Goal: Navigation & Orientation: Find specific page/section

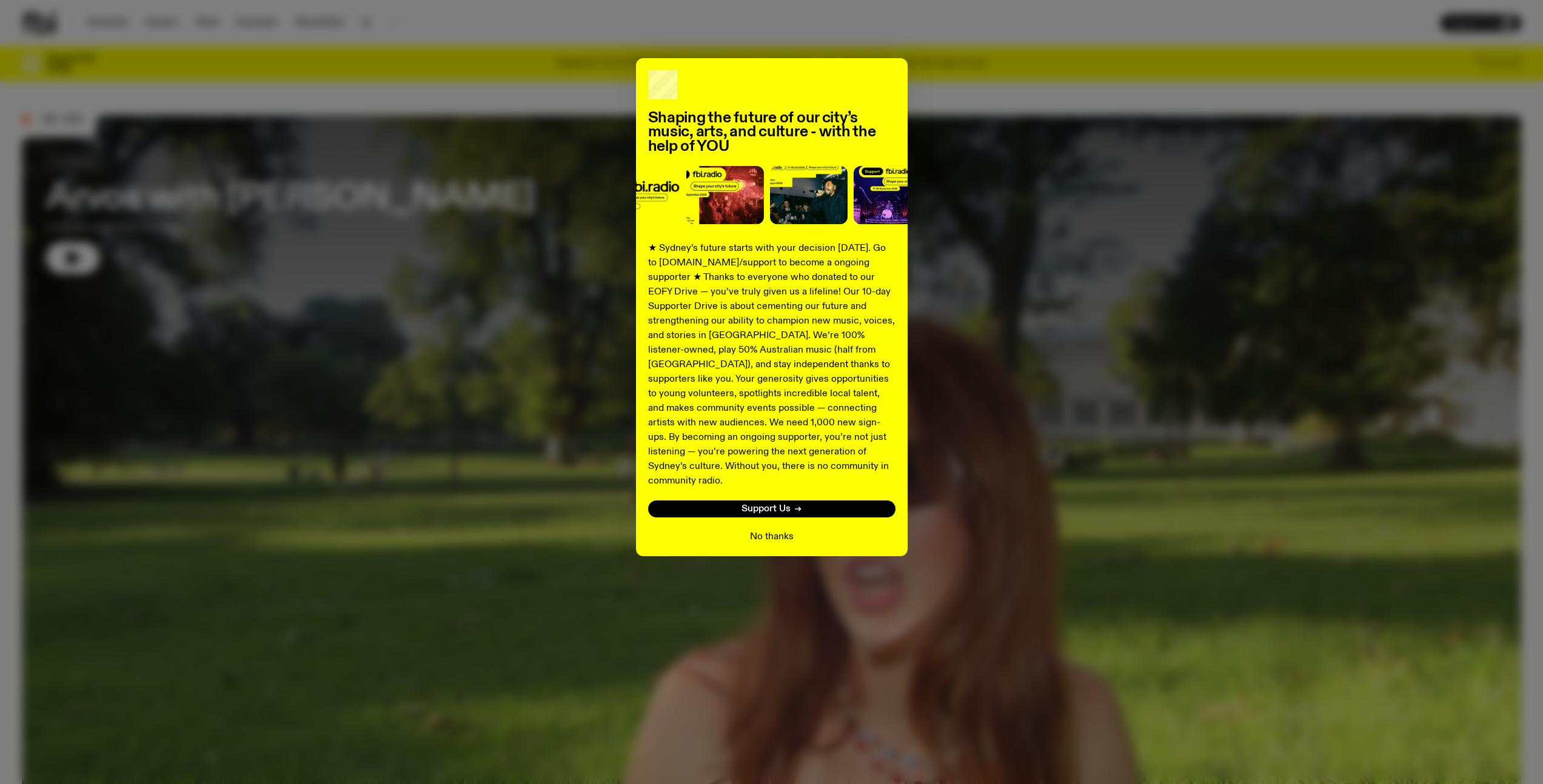
click at [779, 530] on button "No thanks" at bounding box center [772, 536] width 43 height 14
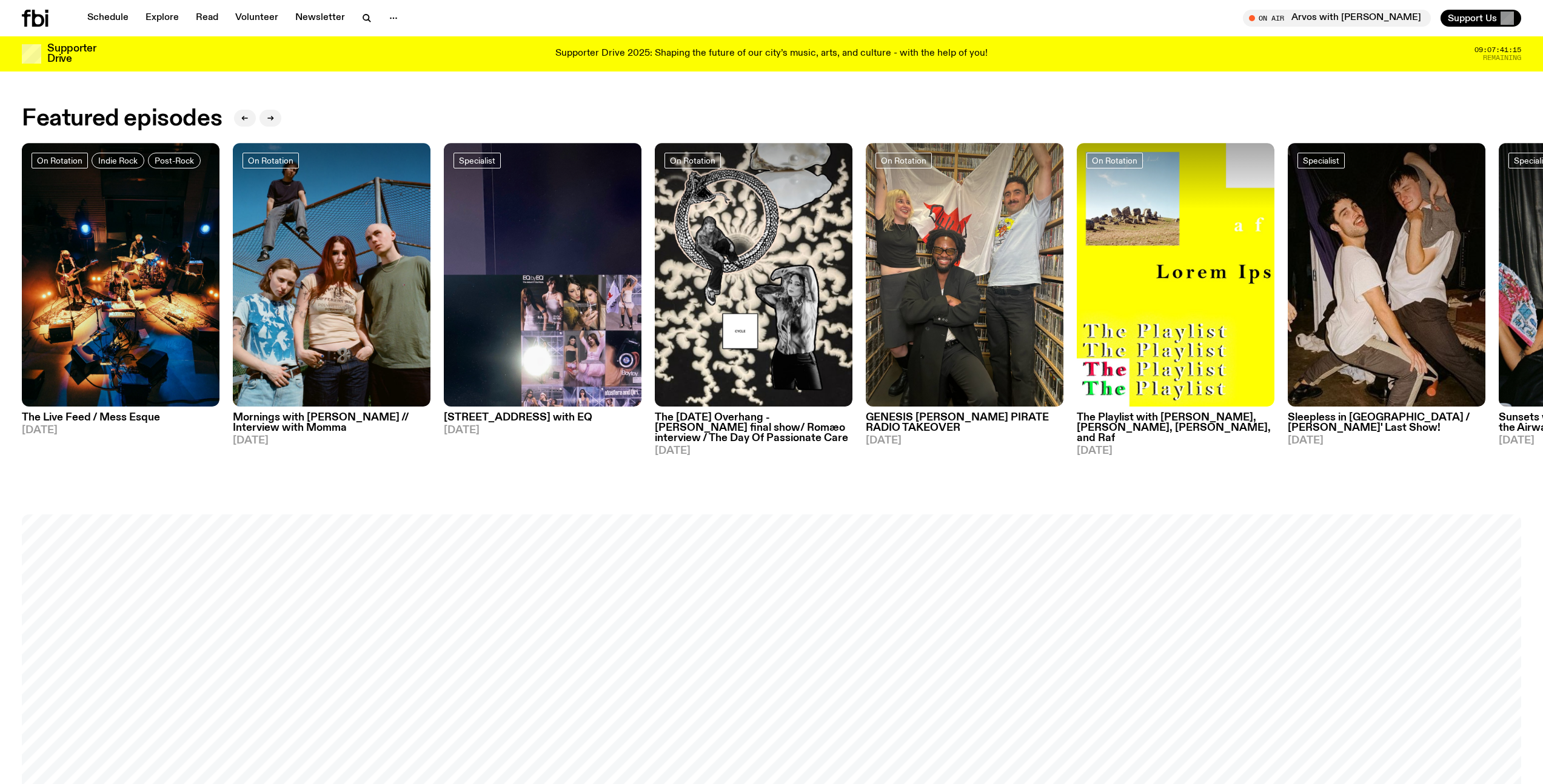
scroll to position [1644, 0]
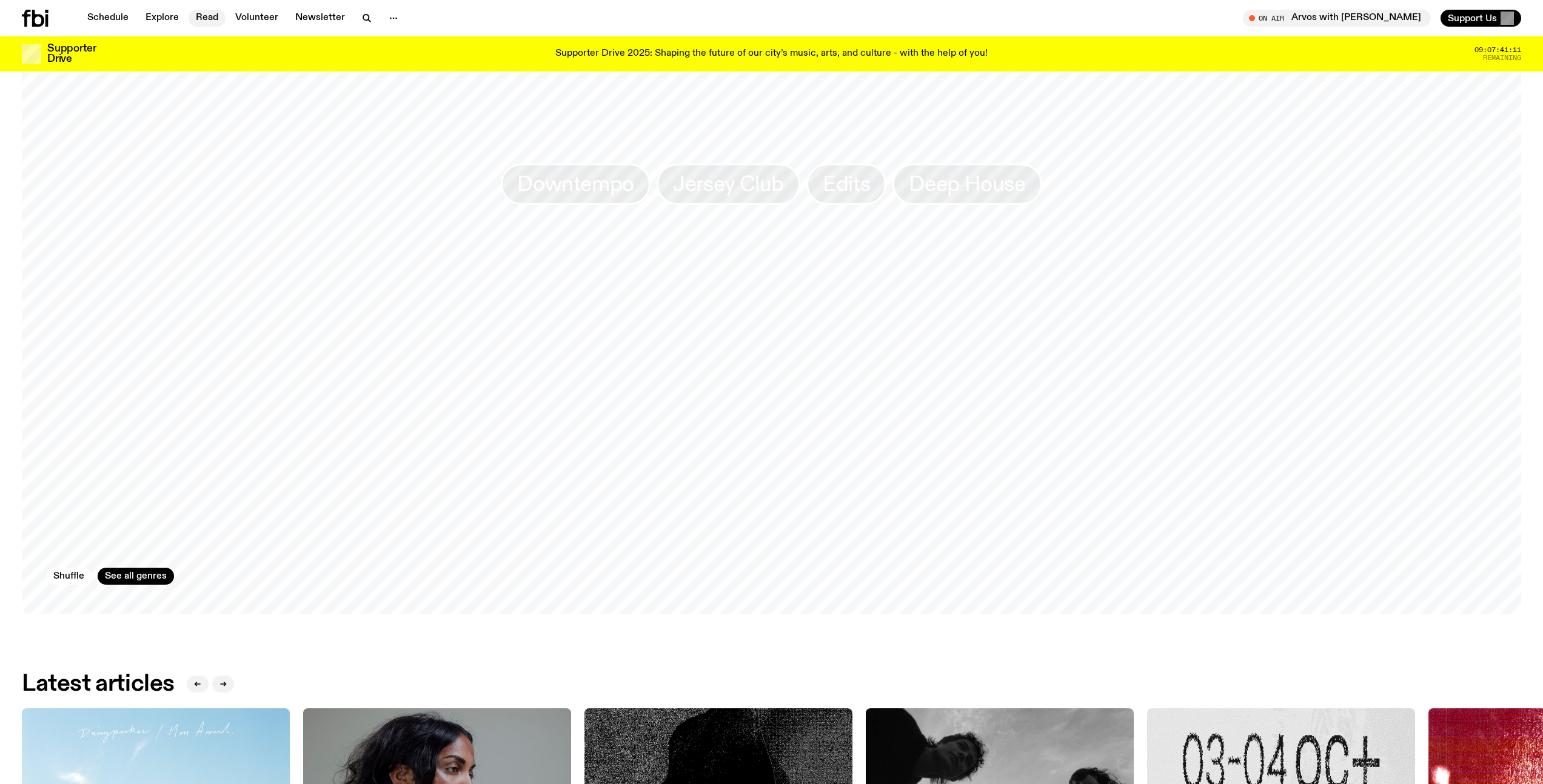
click at [209, 22] on link "Read" at bounding box center [207, 18] width 37 height 17
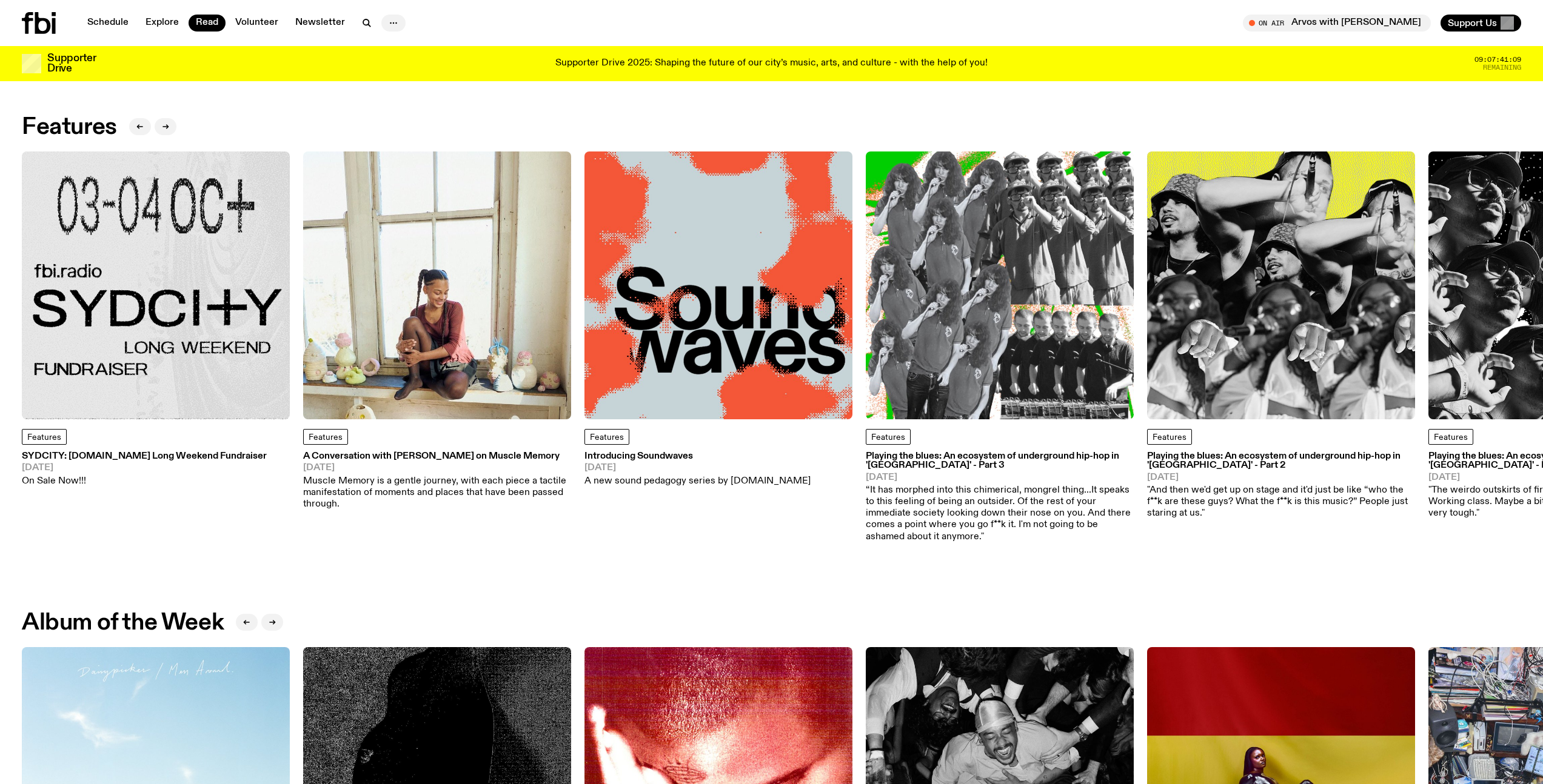
click at [391, 23] on icon "button" at bounding box center [393, 23] width 14 height 14
click at [392, 44] on link "About Us" at bounding box center [393, 49] width 61 height 17
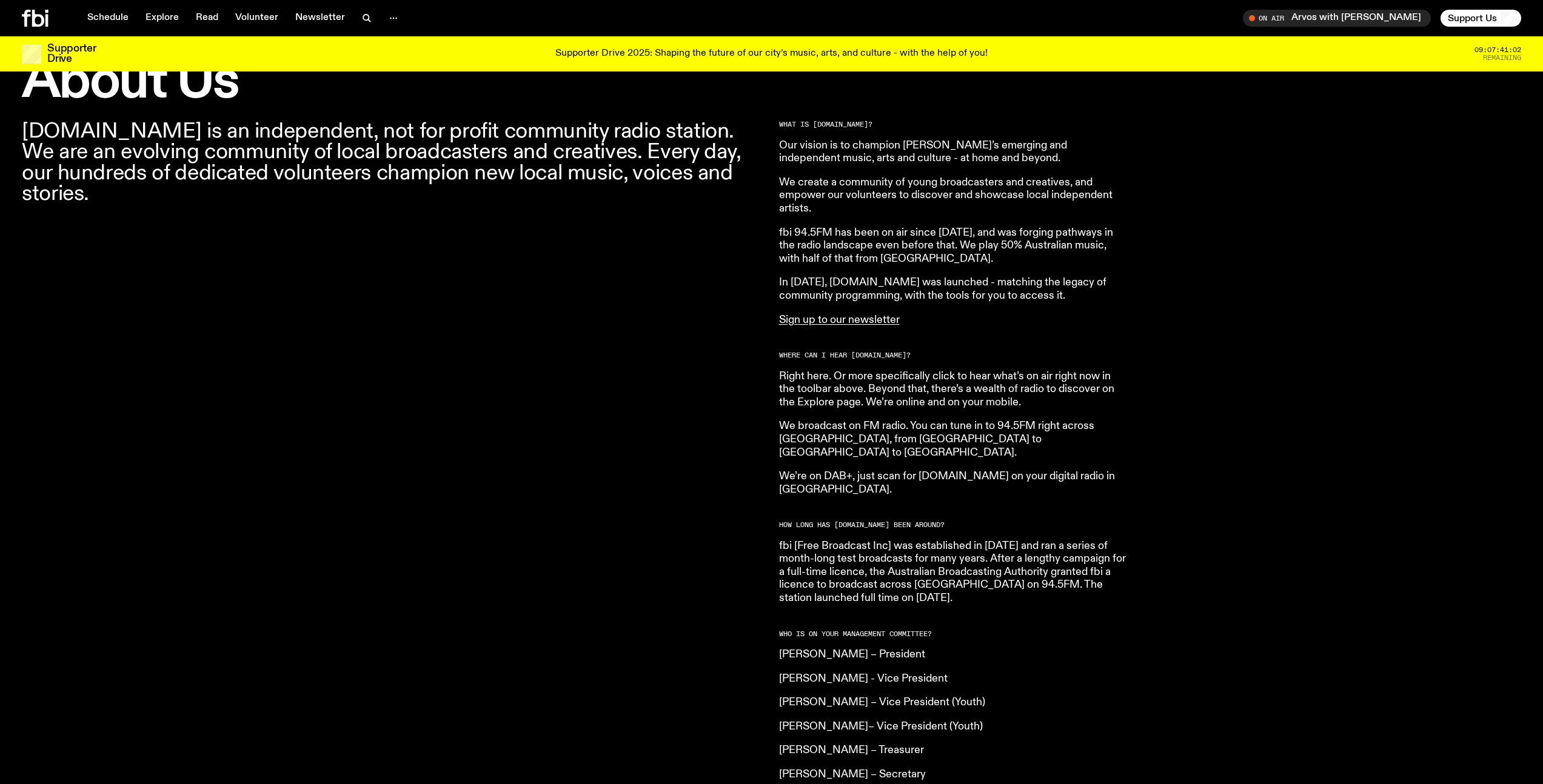
scroll to position [374, 0]
